Goal: Information Seeking & Learning: Check status

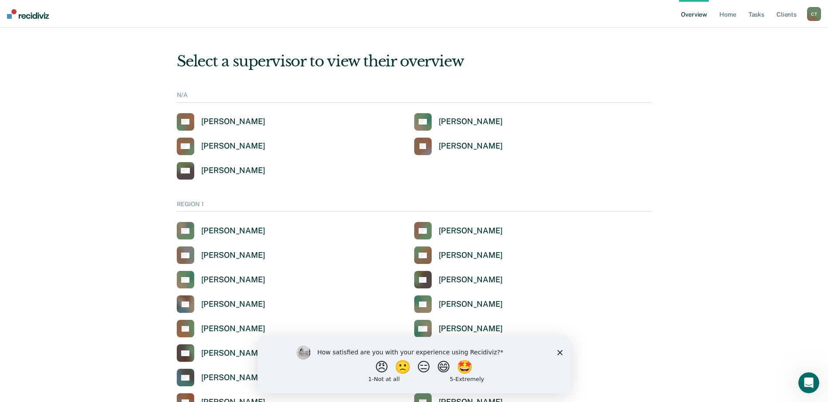
click at [561, 352] on polygon "Close survey" at bounding box center [559, 351] width 5 height 5
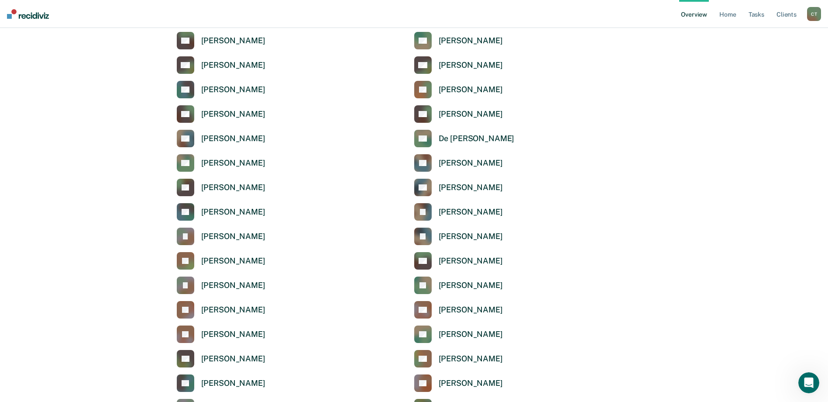
scroll to position [1703, 0]
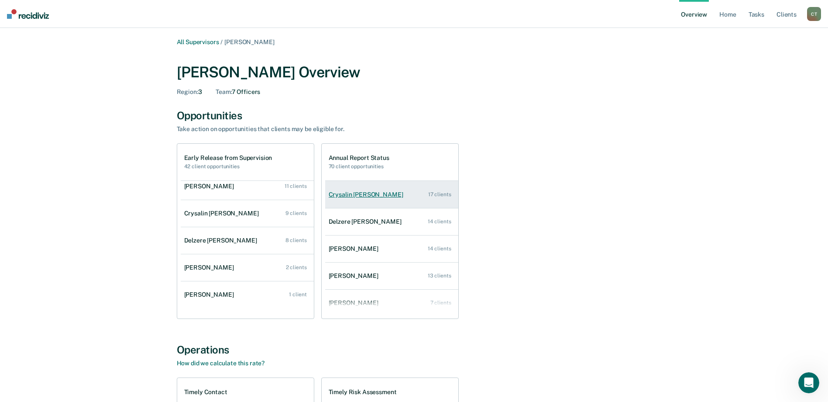
click at [371, 197] on div "Crysalin [PERSON_NAME]" at bounding box center [368, 194] width 78 height 7
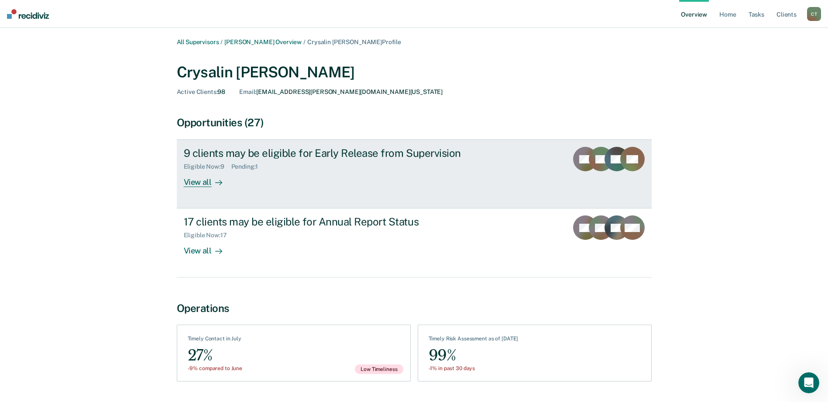
click at [215, 182] on icon at bounding box center [218, 182] width 7 height 7
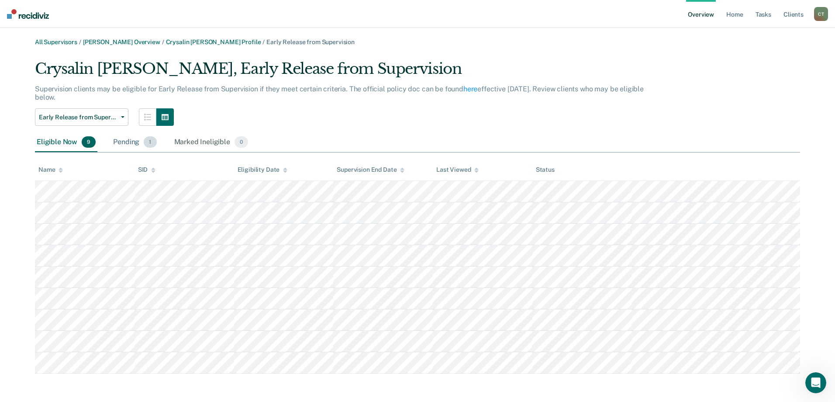
click at [135, 142] on div "Pending 1" at bounding box center [134, 142] width 47 height 19
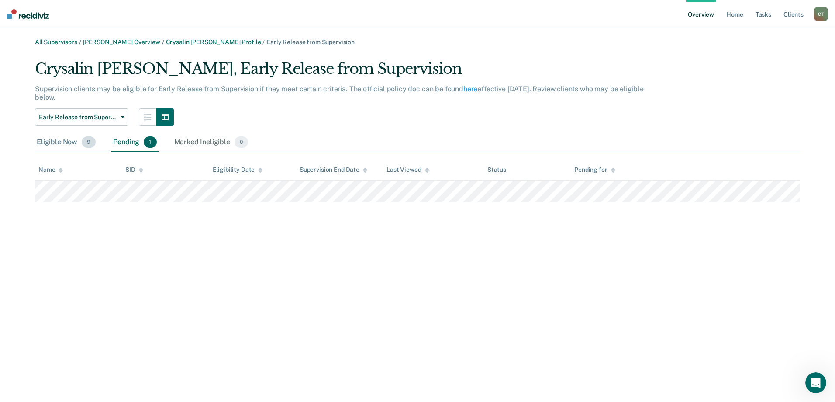
click at [51, 146] on div "Eligible Now 9" at bounding box center [66, 142] width 62 height 19
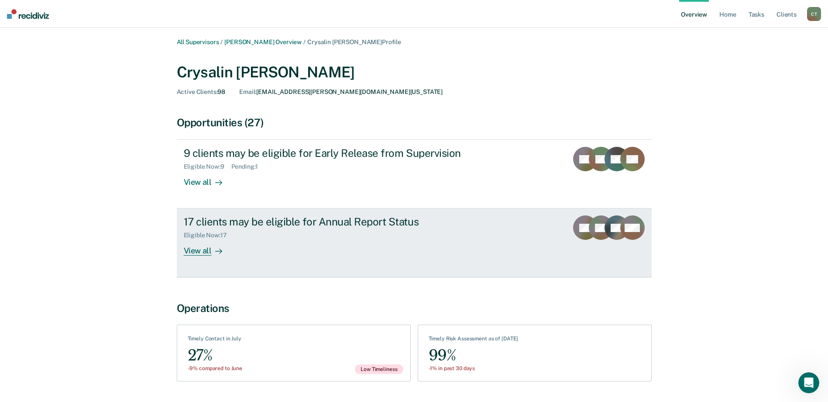
click at [208, 251] on div "View all" at bounding box center [208, 247] width 49 height 17
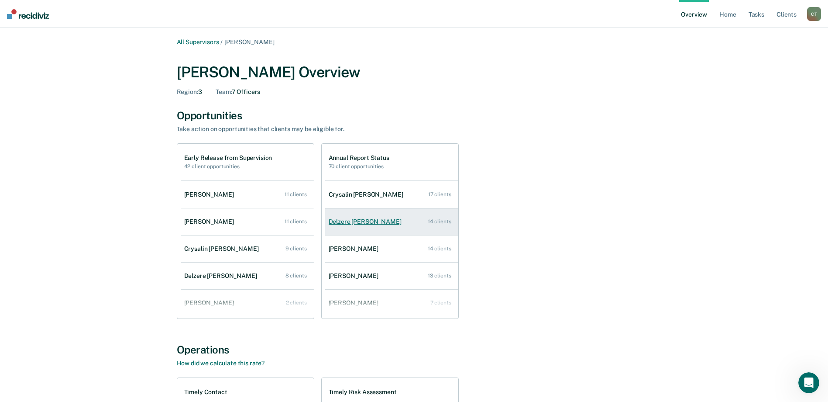
click at [341, 222] on div "Delzere [PERSON_NAME]" at bounding box center [367, 221] width 76 height 7
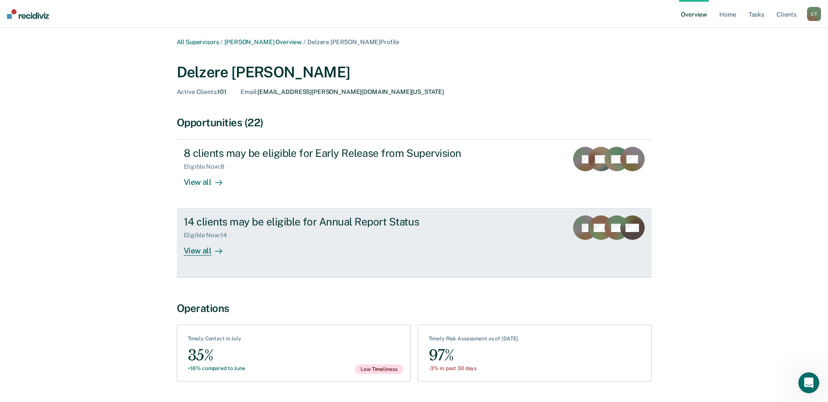
click at [219, 252] on icon at bounding box center [218, 251] width 7 height 7
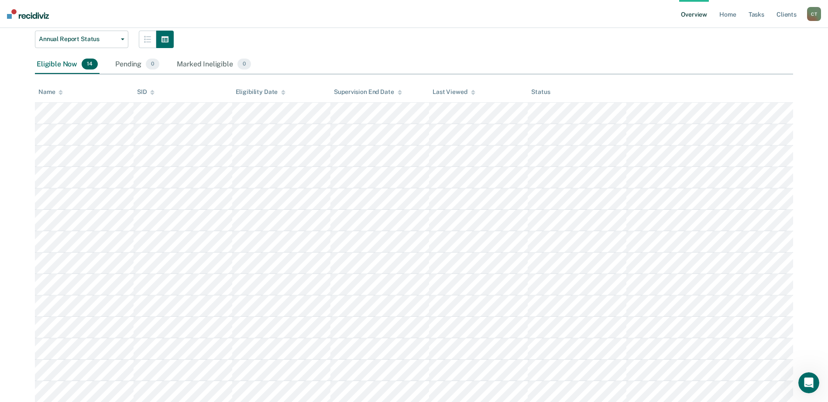
scroll to position [54, 0]
